Goal: Information Seeking & Learning: Learn about a topic

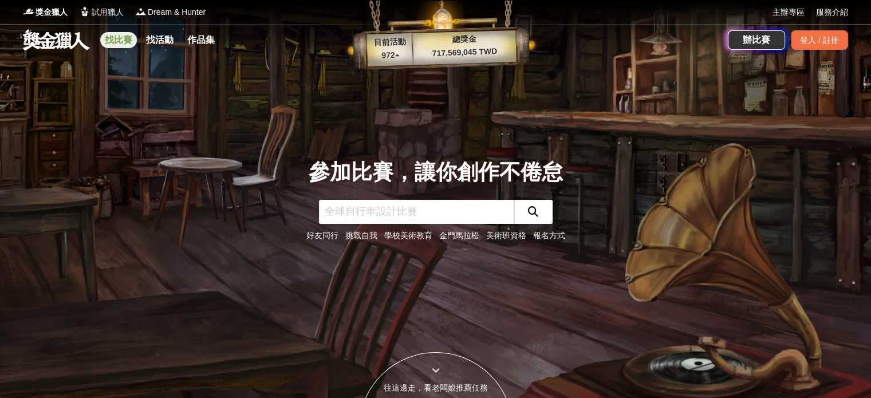
click at [126, 39] on link "找比賽" at bounding box center [118, 40] width 37 height 16
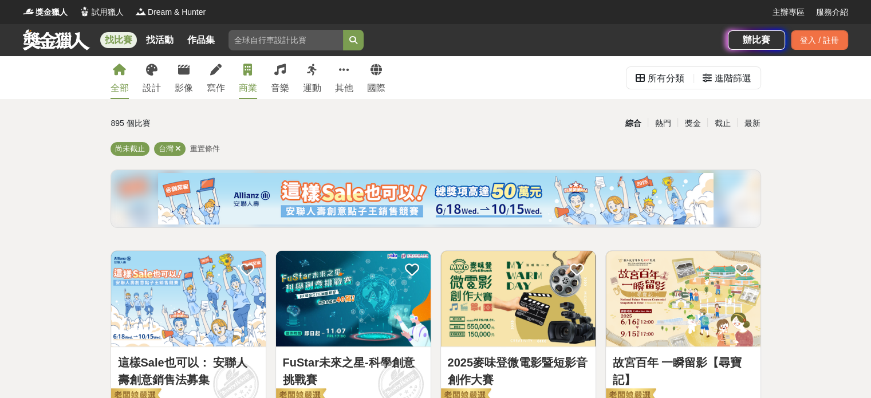
click at [247, 86] on div "商業" at bounding box center [248, 88] width 18 height 14
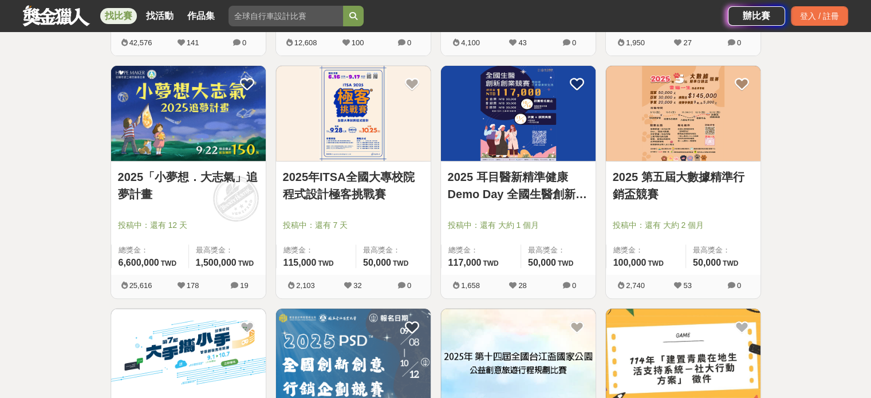
scroll to position [543, 0]
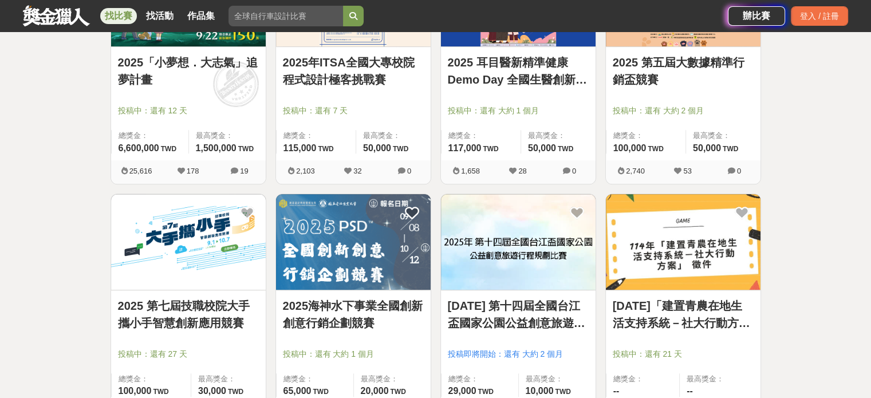
click at [683, 66] on link "2025 第五屆大數據精準行銷盃競賽" at bounding box center [683, 71] width 141 height 34
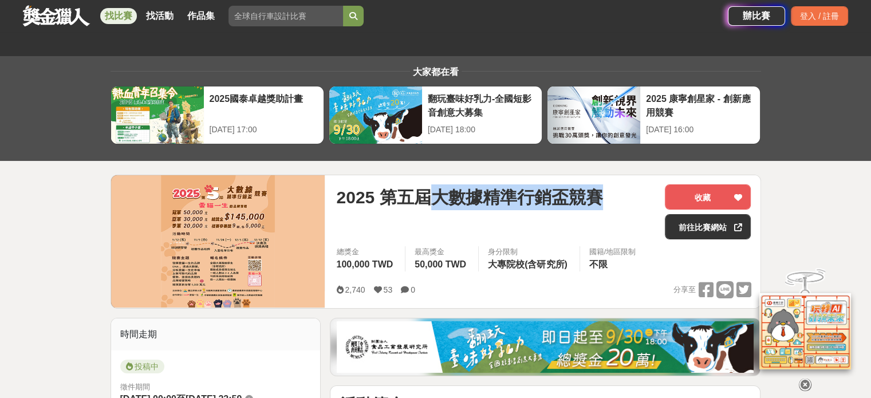
drag, startPoint x: 438, startPoint y: 198, endPoint x: 623, endPoint y: 194, distance: 185.6
click at [623, 194] on div "2025 第五屆大數據精準行銷盃競賽" at bounding box center [496, 197] width 320 height 26
copy span "大數據精準行銷盃競賽"
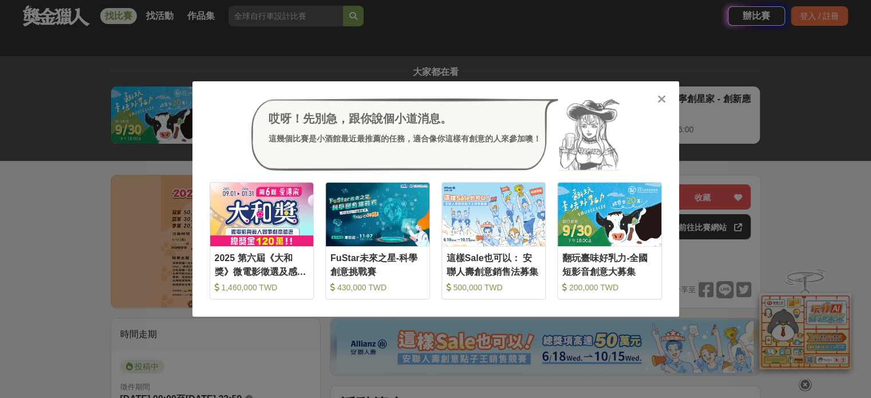
click at [659, 99] on icon at bounding box center [662, 98] width 9 height 11
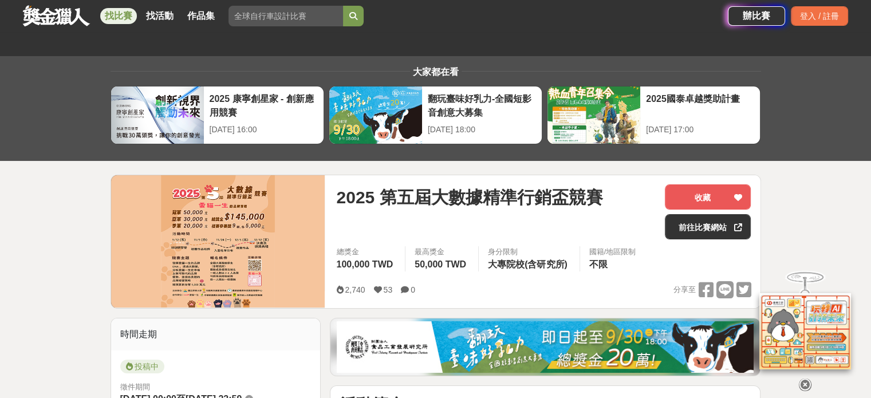
drag, startPoint x: 107, startPoint y: 18, endPoint x: 140, endPoint y: 7, distance: 34.4
click at [106, 18] on link "找比賽" at bounding box center [118, 16] width 37 height 16
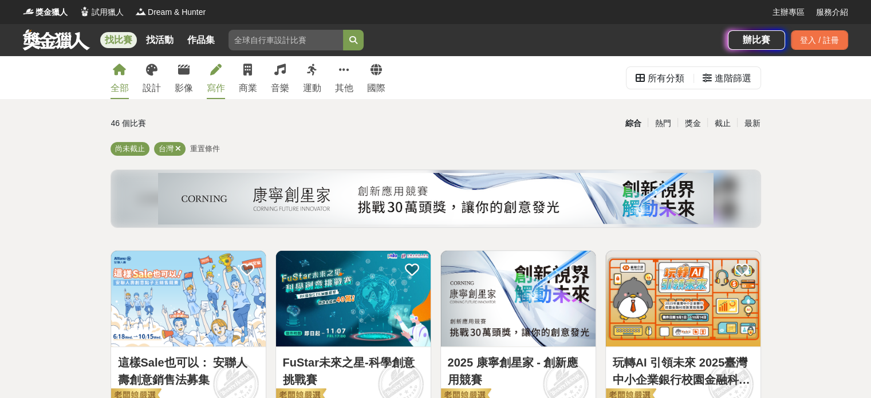
click at [211, 82] on div "寫作" at bounding box center [216, 88] width 18 height 14
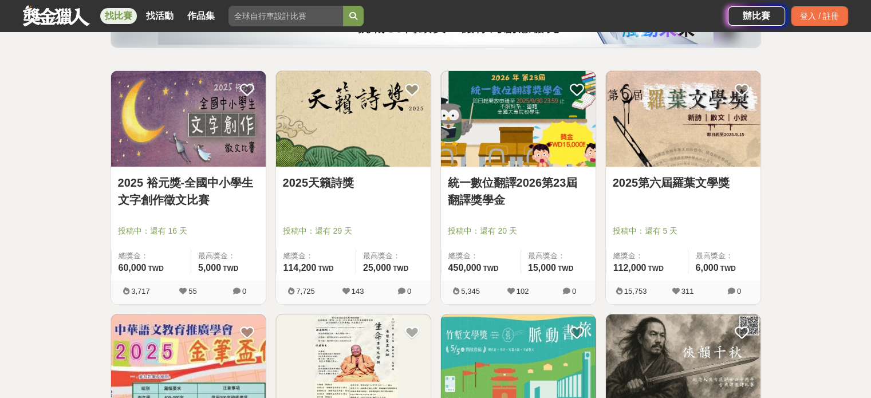
scroll to position [286, 0]
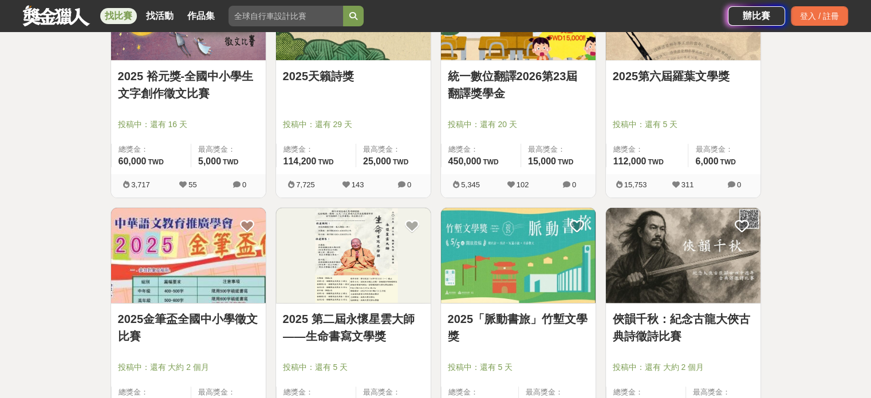
click at [661, 74] on link "2025第六屆羅葉文學獎" at bounding box center [683, 76] width 141 height 17
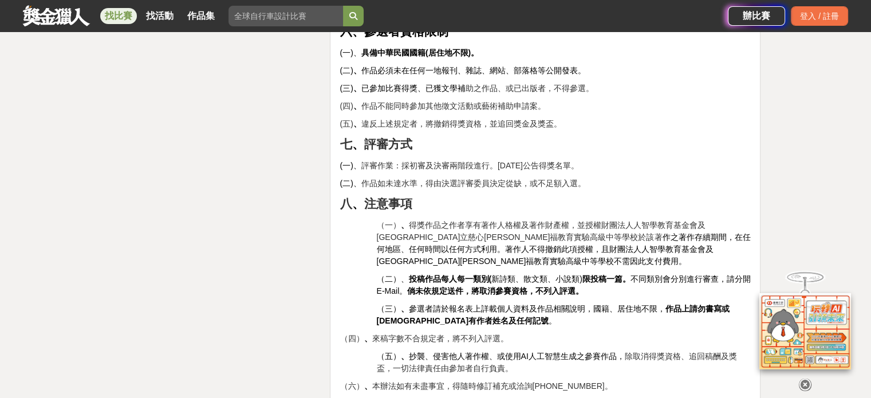
scroll to position [1776, 0]
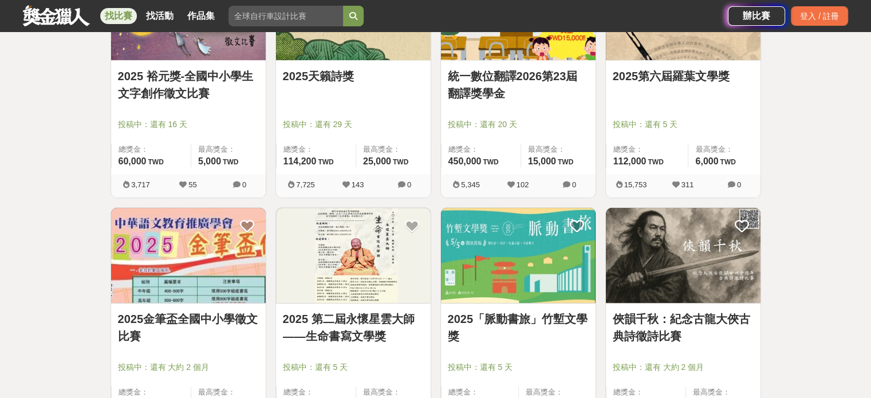
scroll to position [172, 0]
